Goal: Task Accomplishment & Management: Complete application form

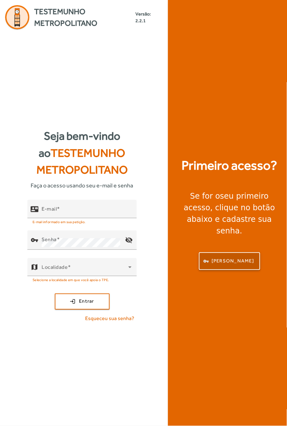
click at [232, 269] on span "button" at bounding box center [230, 261] width 60 height 15
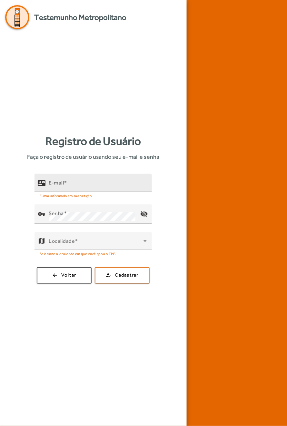
click at [102, 190] on input "E-mail" at bounding box center [98, 186] width 98 height 8
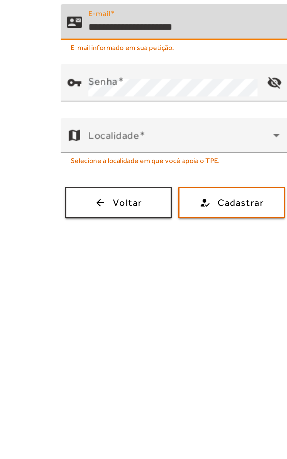
type input "**********"
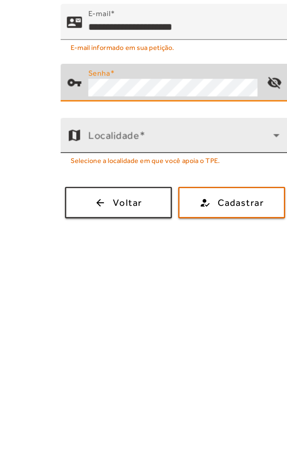
click at [147, 259] on div at bounding box center [147, 259] width 0 height 0
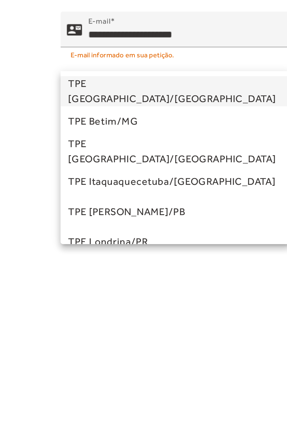
scroll to position [111, 0]
click at [78, 200] on div at bounding box center [143, 213] width 287 height 426
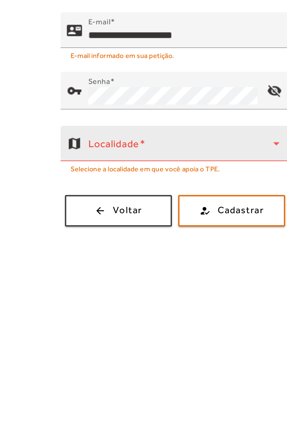
click at [84, 240] on span at bounding box center [96, 244] width 95 height 8
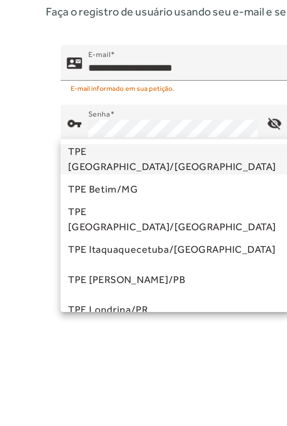
scroll to position [92, 0]
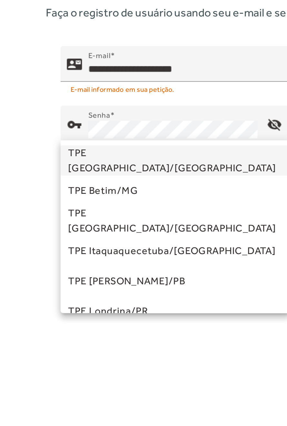
click at [85, 215] on div at bounding box center [143, 213] width 287 height 426
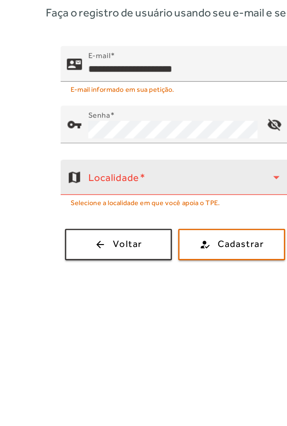
click at [86, 240] on span at bounding box center [96, 244] width 95 height 8
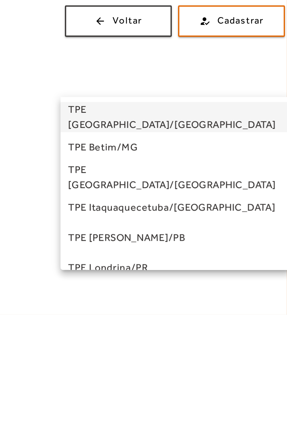
scroll to position [0, 0]
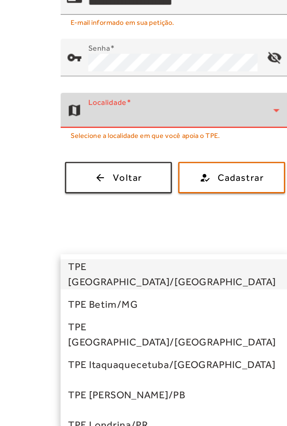
click at [71, 305] on div at bounding box center [143, 213] width 287 height 426
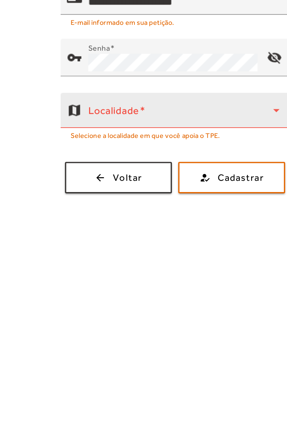
click at [78, 248] on span at bounding box center [96, 244] width 95 height 8
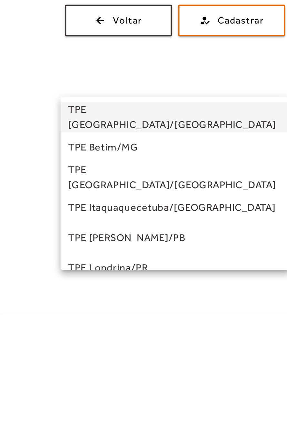
click at [143, 303] on div at bounding box center [143, 213] width 287 height 426
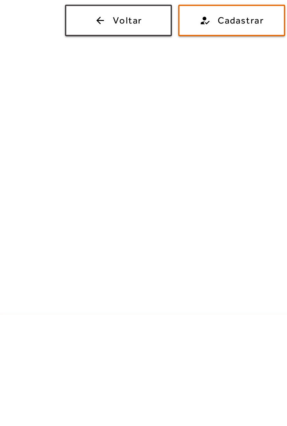
click at [94, 248] on span at bounding box center [96, 244] width 95 height 8
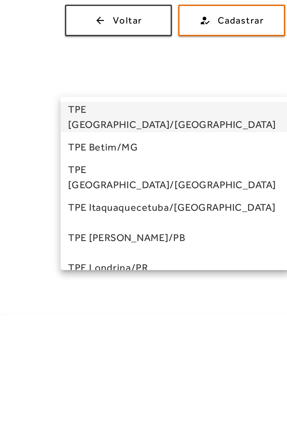
click at [143, 304] on div at bounding box center [143, 213] width 287 height 426
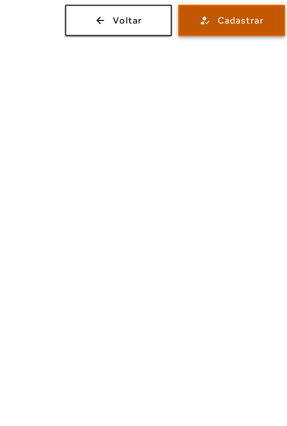
click at [126, 279] on span "Cadastrar" at bounding box center [127, 275] width 24 height 7
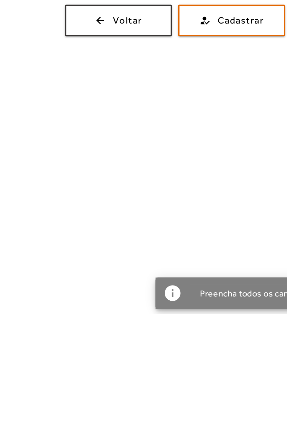
click at [82, 248] on span at bounding box center [96, 244] width 95 height 8
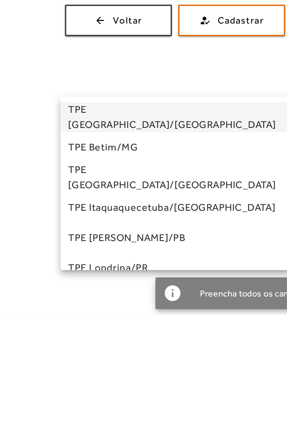
click at [79, 308] on div at bounding box center [143, 213] width 287 height 426
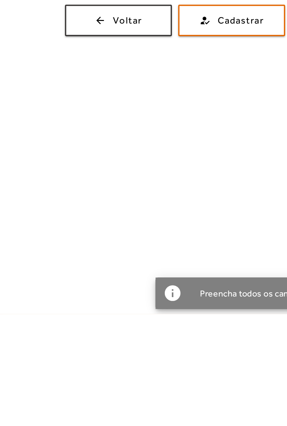
click at [89, 248] on span at bounding box center [96, 244] width 95 height 8
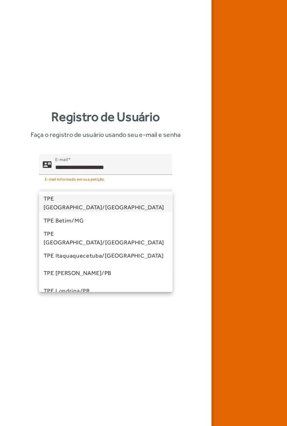
scroll to position [117, 0]
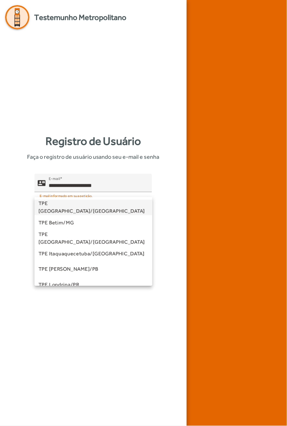
click at [95, 188] on div at bounding box center [143, 213] width 287 height 426
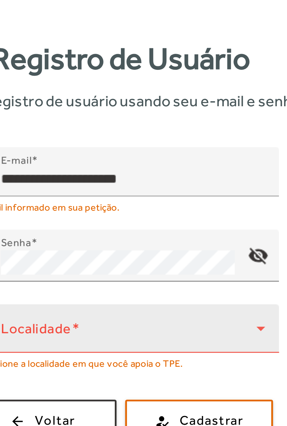
click at [74, 240] on span at bounding box center [96, 244] width 95 height 8
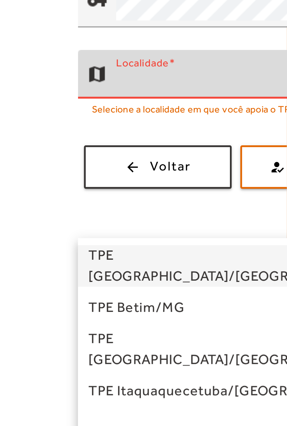
scroll to position [0, 0]
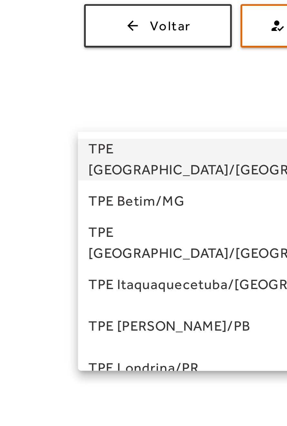
click at [60, 426] on div at bounding box center [143, 213] width 287 height 426
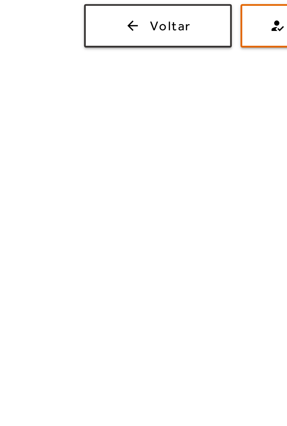
click at [75, 248] on span at bounding box center [96, 244] width 95 height 8
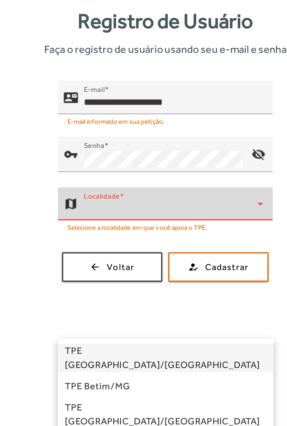
click at [145, 306] on div at bounding box center [143, 213] width 287 height 426
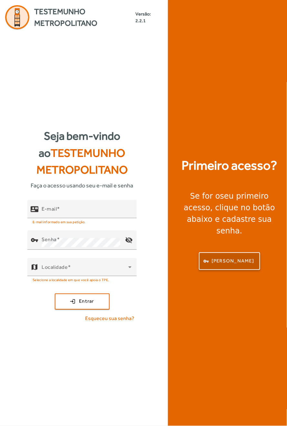
click at [231, 265] on span "[PERSON_NAME]" at bounding box center [232, 261] width 43 height 7
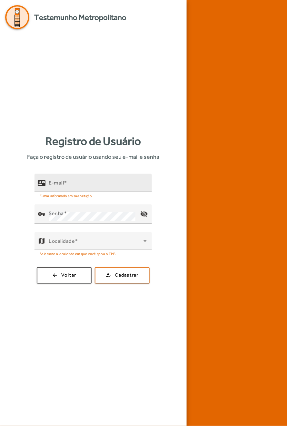
click at [103, 190] on input "E-mail" at bounding box center [98, 186] width 98 height 8
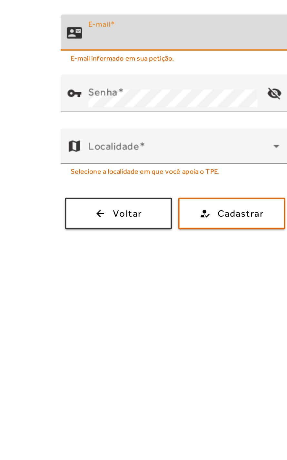
type input "*"
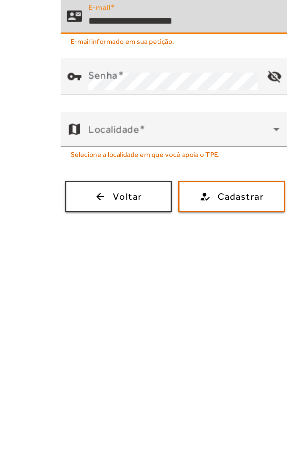
type input "**********"
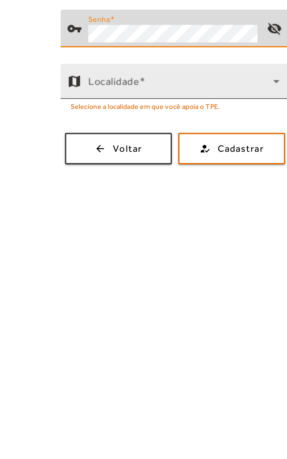
click at [96, 262] on span at bounding box center [96, 258] width 95 height 8
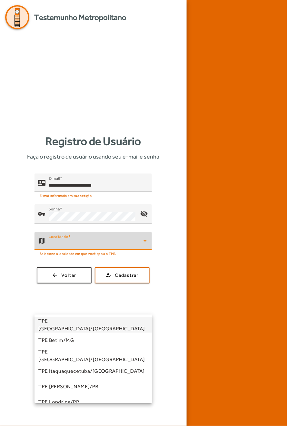
click at [182, 328] on div at bounding box center [143, 213] width 287 height 426
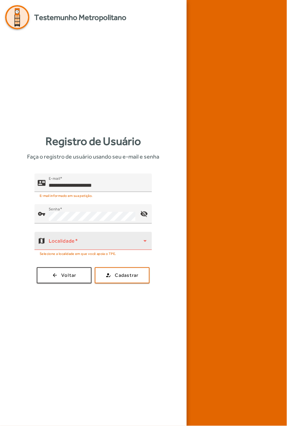
click at [92, 257] on mat-hint "Selecione a localidade em que você apoia o TPE." at bounding box center [78, 253] width 77 height 7
click at [93, 248] on span at bounding box center [96, 244] width 95 height 8
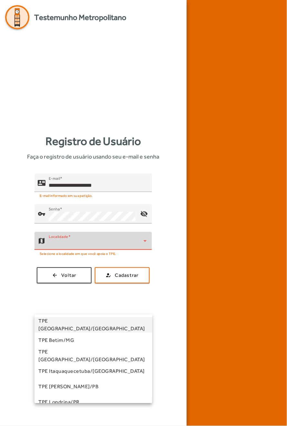
click at [113, 305] on div at bounding box center [143, 213] width 287 height 426
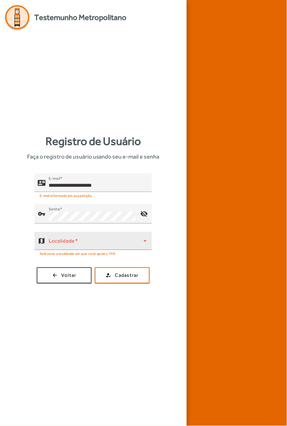
click at [120, 248] on span at bounding box center [96, 244] width 95 height 8
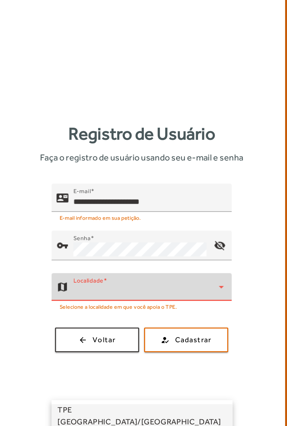
click at [151, 262] on div at bounding box center [143, 213] width 287 height 426
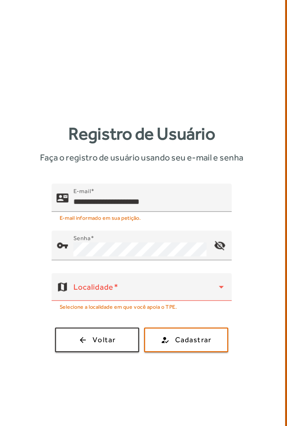
click at [156, 284] on div "**********" at bounding box center [93, 229] width 176 height 110
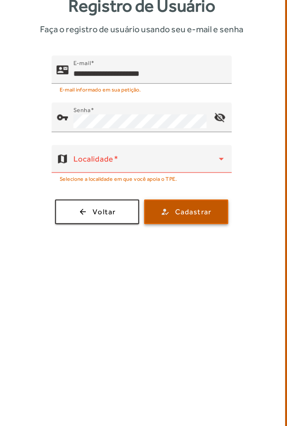
click at [127, 279] on span "Cadastrar" at bounding box center [127, 275] width 24 height 7
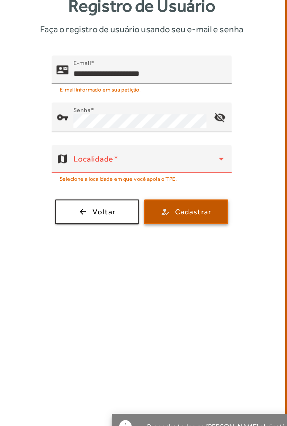
click at [124, 279] on span "Cadastrar" at bounding box center [127, 275] width 24 height 7
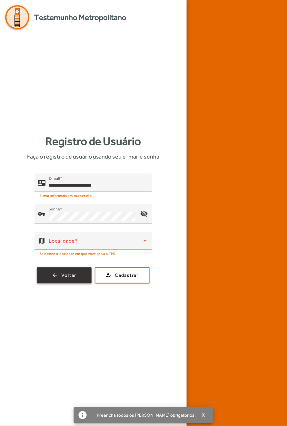
click at [74, 279] on span "Voltar" at bounding box center [68, 275] width 15 height 7
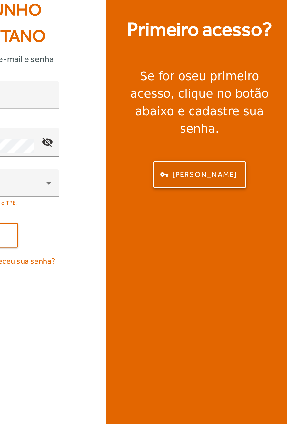
click at [243, 265] on span "[PERSON_NAME]" at bounding box center [232, 261] width 43 height 7
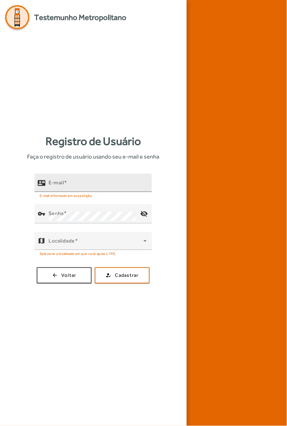
click at [107, 190] on input "E-mail" at bounding box center [98, 186] width 98 height 8
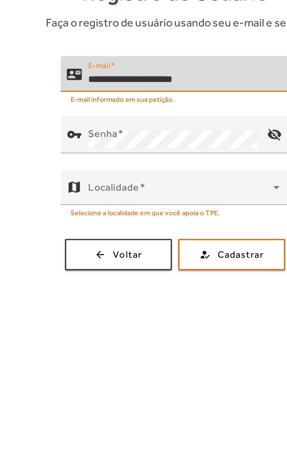
type input "**********"
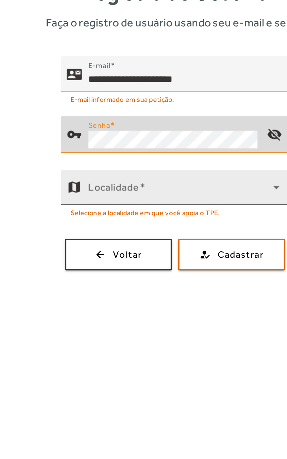
click at [91, 262] on span at bounding box center [96, 258] width 95 height 8
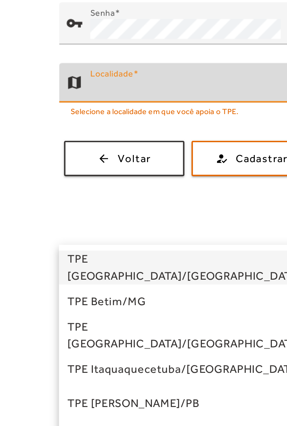
click at [120, 426] on div at bounding box center [143, 213] width 287 height 426
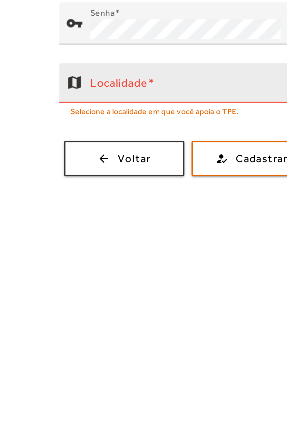
click at [93, 248] on span at bounding box center [96, 244] width 95 height 8
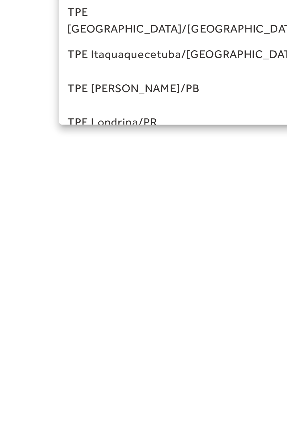
scroll to position [116, 0]
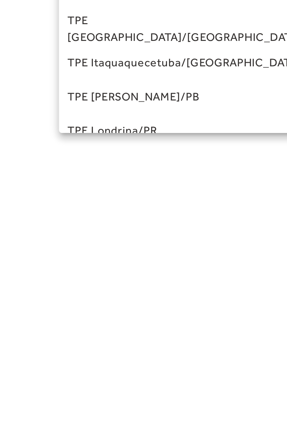
click at [97, 341] on div at bounding box center [143, 213] width 287 height 426
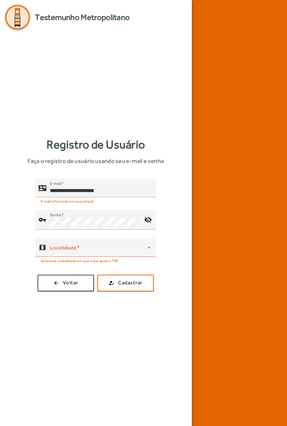
scroll to position [41, 0]
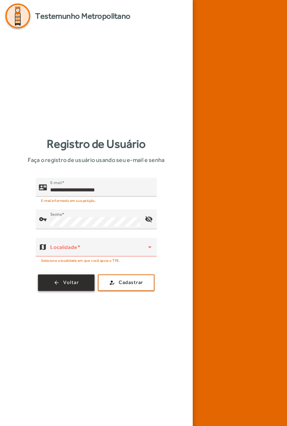
click at [52, 284] on span "button" at bounding box center [64, 275] width 54 height 15
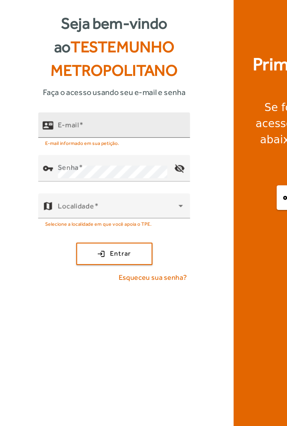
click at [77, 216] on input "E-mail" at bounding box center [87, 212] width 90 height 8
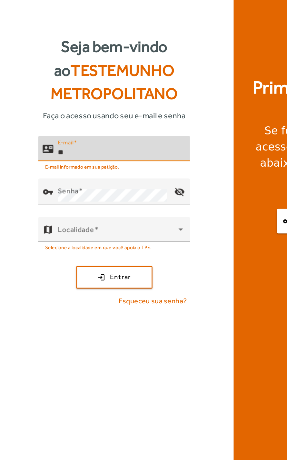
type input "*"
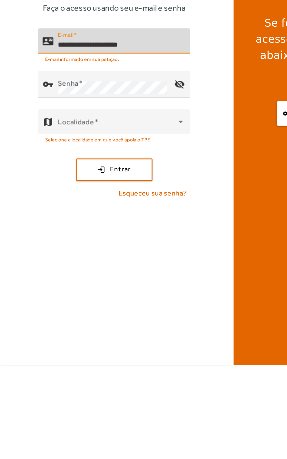
type input "**********"
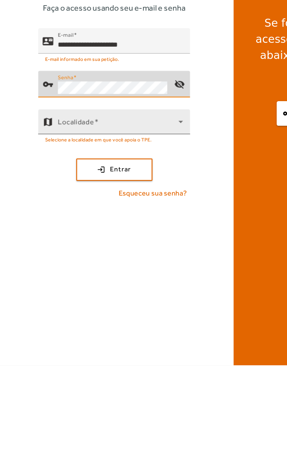
click at [85, 290] on span at bounding box center [85, 287] width 87 height 8
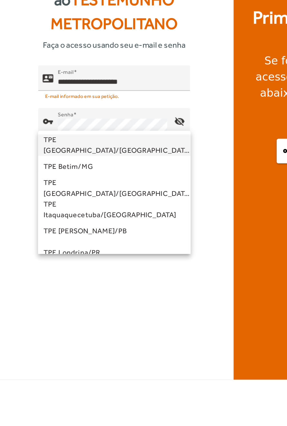
click at [138, 381] on div at bounding box center [143, 213] width 287 height 426
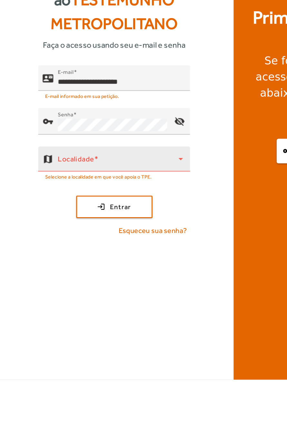
click at [116, 274] on span at bounding box center [85, 270] width 87 height 8
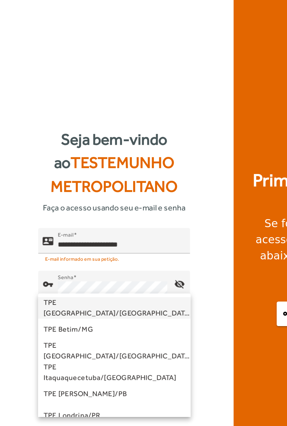
click at [115, 305] on div at bounding box center [143, 213] width 287 height 426
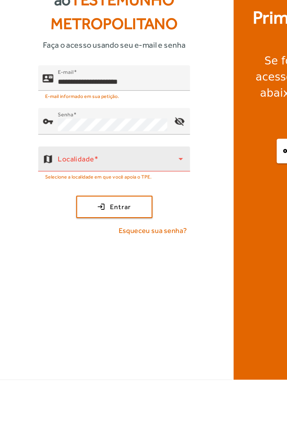
click at [112, 274] on span at bounding box center [85, 270] width 87 height 8
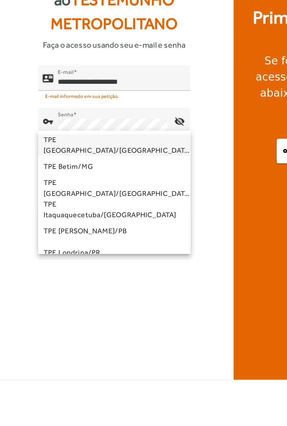
click at [78, 340] on div at bounding box center [143, 213] width 287 height 426
click at [83, 274] on span at bounding box center [85, 270] width 87 height 8
click at [86, 350] on div at bounding box center [143, 213] width 287 height 426
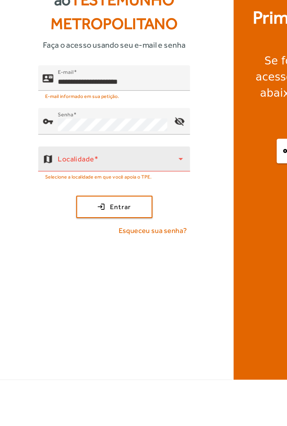
click at [94, 274] on span at bounding box center [85, 270] width 87 height 8
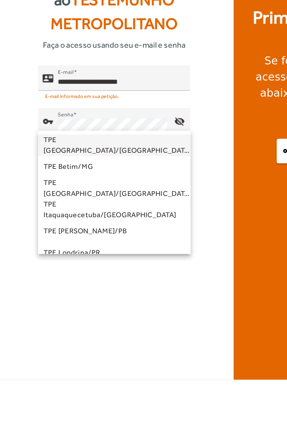
click at [88, 342] on div at bounding box center [143, 213] width 287 height 426
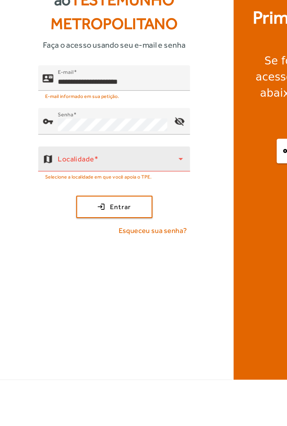
click at [93, 274] on span at bounding box center [85, 270] width 87 height 8
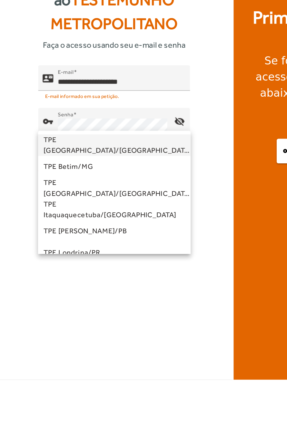
click at [89, 343] on div at bounding box center [143, 213] width 287 height 426
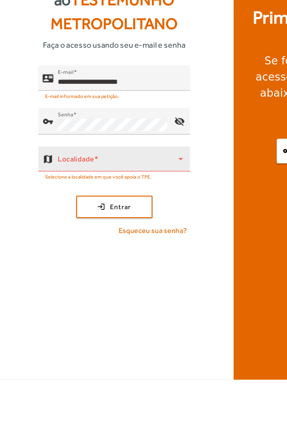
click at [96, 274] on span at bounding box center [85, 270] width 87 height 8
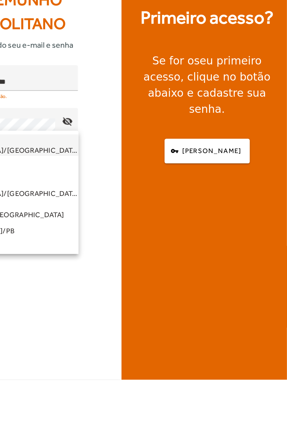
click at [230, 353] on div at bounding box center [143, 213] width 287 height 426
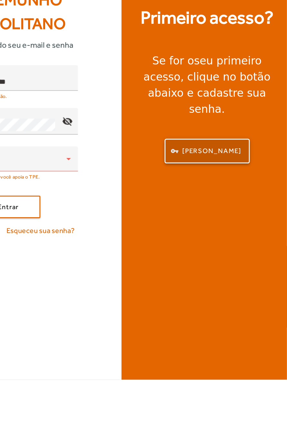
click at [246, 265] on span "[PERSON_NAME]" at bounding box center [232, 261] width 43 height 7
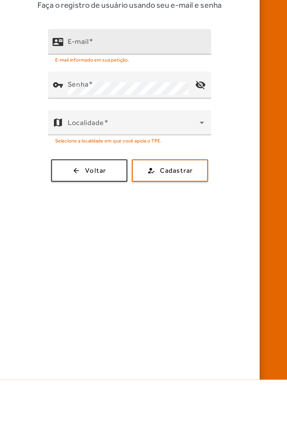
click at [93, 199] on mat-hint "E-mail informado em sua petição." at bounding box center [66, 195] width 53 height 7
click at [94, 192] on div "E-mail" at bounding box center [98, 183] width 98 height 18
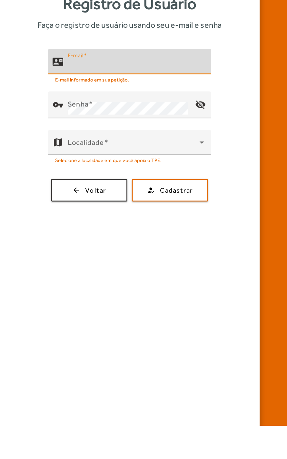
click at [94, 204] on input "E-mail" at bounding box center [98, 200] width 98 height 8
type input "**********"
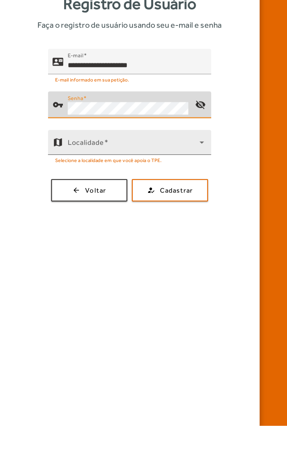
click at [105, 262] on span at bounding box center [96, 258] width 95 height 8
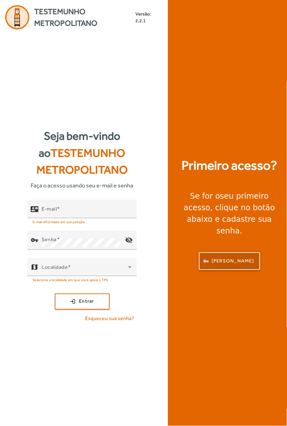
click at [244, 265] on span "[PERSON_NAME]" at bounding box center [232, 261] width 43 height 7
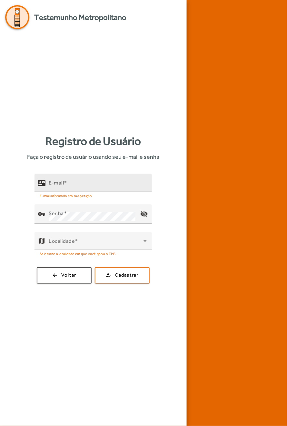
click at [101, 190] on input "E-mail" at bounding box center [98, 186] width 98 height 8
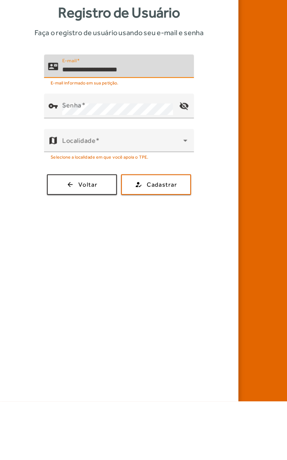
type input "**********"
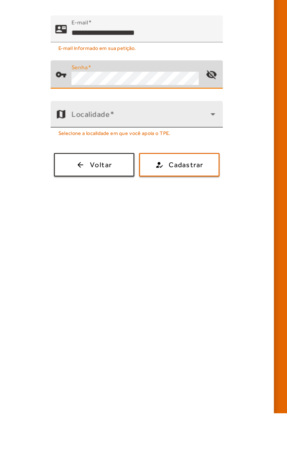
click at [145, 256] on icon at bounding box center [144, 256] width 3 height 2
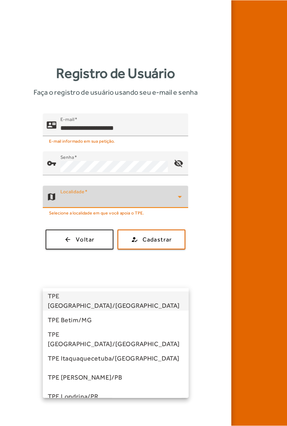
scroll to position [98, 0]
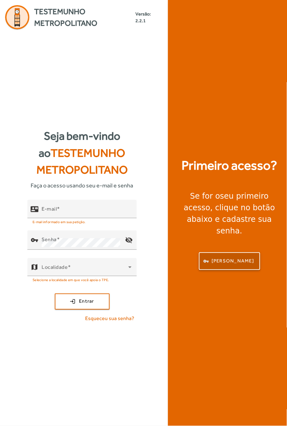
click at [245, 265] on span "[PERSON_NAME]" at bounding box center [232, 261] width 43 height 7
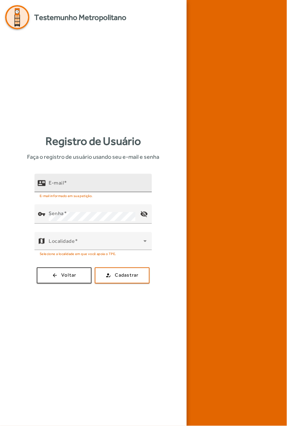
click at [103, 190] on input "E-mail" at bounding box center [98, 186] width 98 height 8
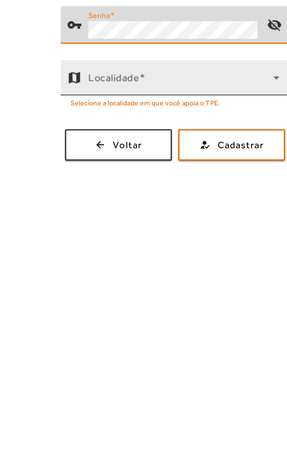
click at [103, 262] on span at bounding box center [96, 258] width 95 height 8
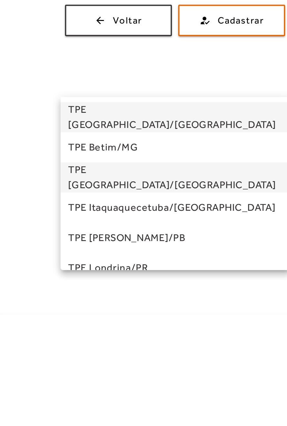
click at [80, 357] on span "TPE [GEOGRAPHIC_DATA]/[GEOGRAPHIC_DATA]" at bounding box center [95, 355] width 114 height 15
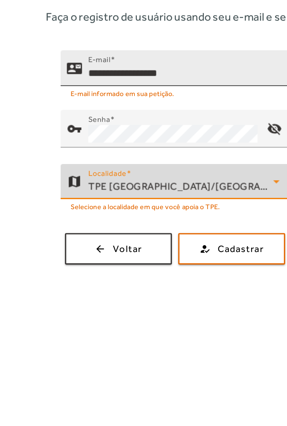
click at [89, 190] on input "**********" at bounding box center [98, 186] width 98 height 8
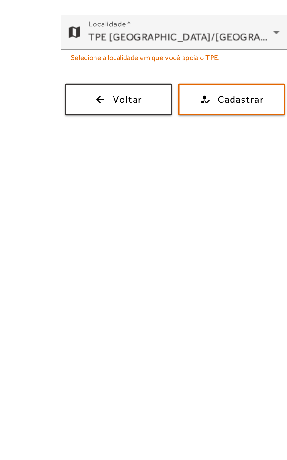
scroll to position [26, 0]
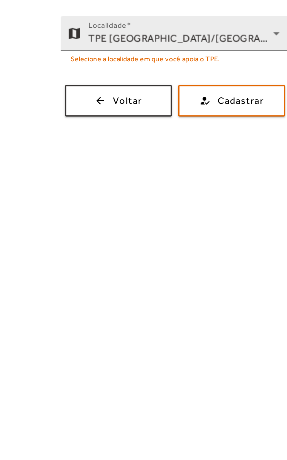
type input "**********"
click at [145, 259] on icon at bounding box center [145, 256] width 8 height 8
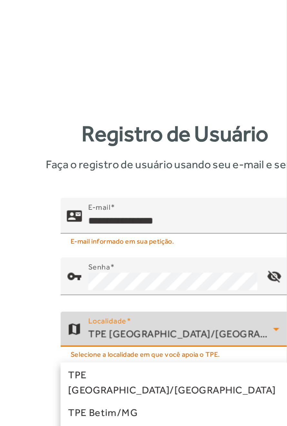
scroll to position [0, 0]
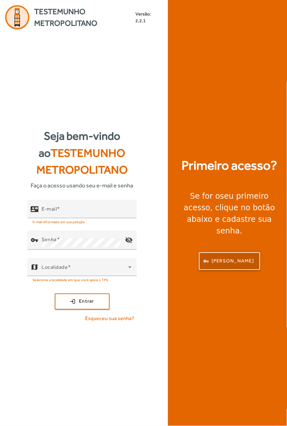
click at [226, 265] on span "[PERSON_NAME]" at bounding box center [232, 261] width 43 height 7
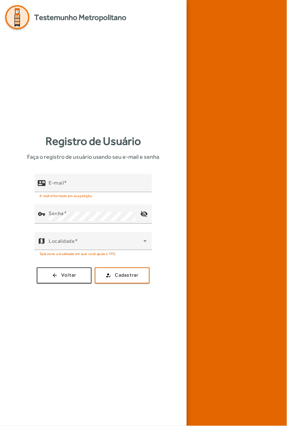
click at [159, 275] on div "contact_mail E-mail E-mail informado em sua petição. vpn_key Senha visibility_o…" at bounding box center [93, 229] width 176 height 110
click at [149, 222] on mat-icon "visibility_off" at bounding box center [143, 214] width 15 height 15
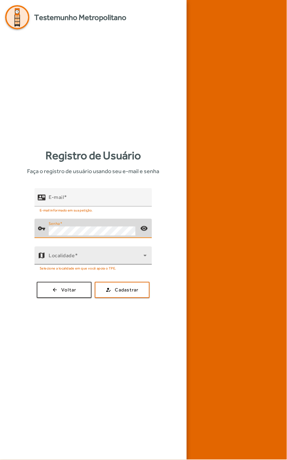
click at [145, 257] on icon at bounding box center [144, 256] width 3 height 2
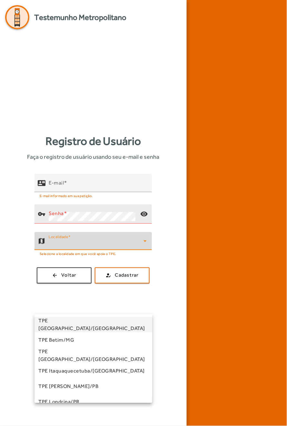
click at [137, 278] on div at bounding box center [143, 213] width 287 height 426
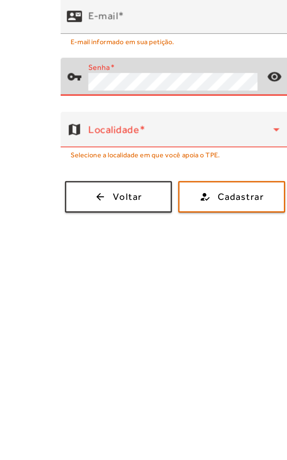
click at [141, 236] on mat-icon "visibility" at bounding box center [143, 228] width 15 height 15
click at [141, 236] on mat-icon "visibility_off" at bounding box center [143, 228] width 15 height 15
click at [141, 236] on mat-icon "visibility" at bounding box center [143, 228] width 15 height 15
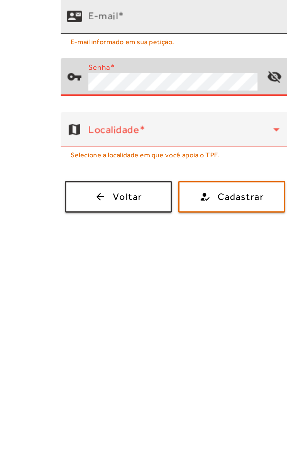
click at [67, 200] on span at bounding box center [65, 197] width 3 height 6
click at [74, 204] on input "E-mail" at bounding box center [98, 200] width 98 height 8
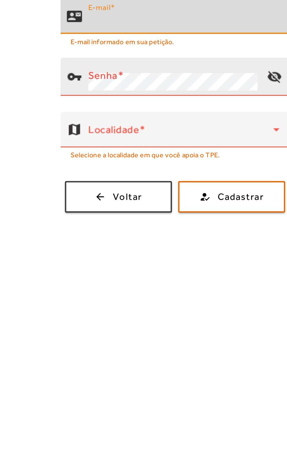
click at [40, 201] on mat-icon "contact_mail" at bounding box center [42, 197] width 8 height 8
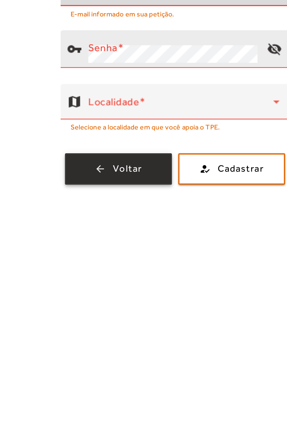
click at [62, 279] on span "Voltar" at bounding box center [68, 275] width 15 height 7
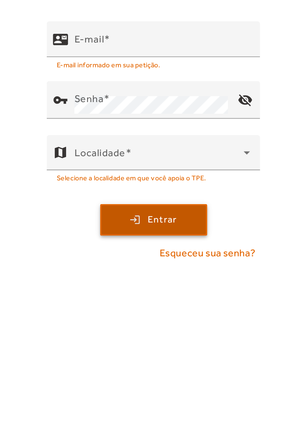
click at [83, 306] on span "Entrar" at bounding box center [86, 301] width 15 height 7
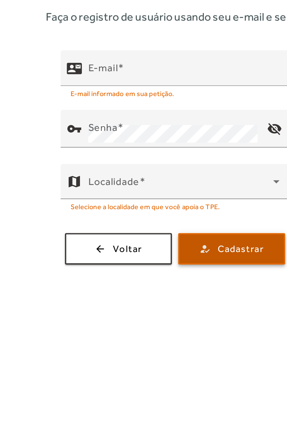
click at [125, 279] on span "Cadastrar" at bounding box center [127, 275] width 24 height 7
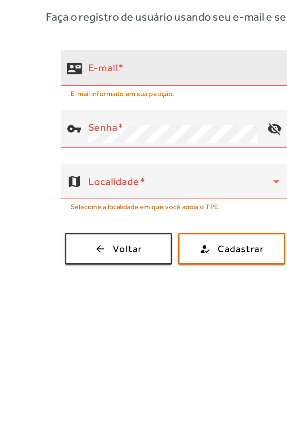
click at [98, 190] on input "E-mail" at bounding box center [98, 186] width 98 height 8
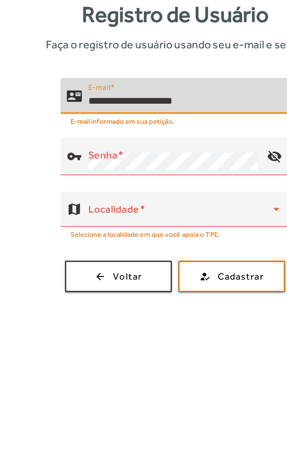
type input "**********"
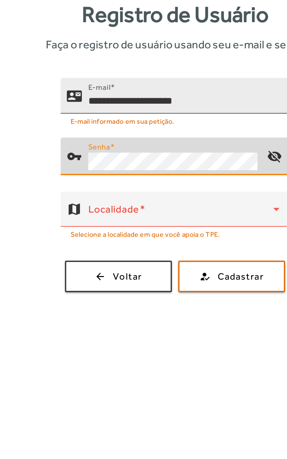
click at [95, 282] on button "how_to_reg Cadastrar" at bounding box center [122, 290] width 55 height 16
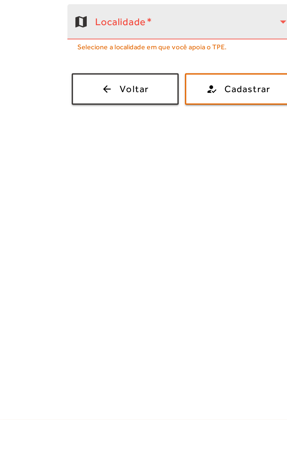
click at [110, 262] on span at bounding box center [96, 258] width 95 height 8
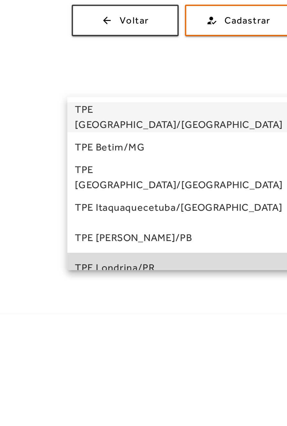
click at [69, 402] on span "TPE Londrina/PR" at bounding box center [58, 403] width 41 height 8
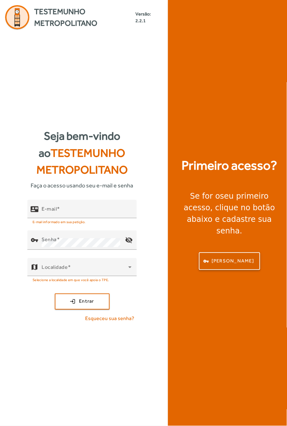
click at [229, 265] on span "[PERSON_NAME]" at bounding box center [232, 261] width 43 height 7
